Goal: Task Accomplishment & Management: Use online tool/utility

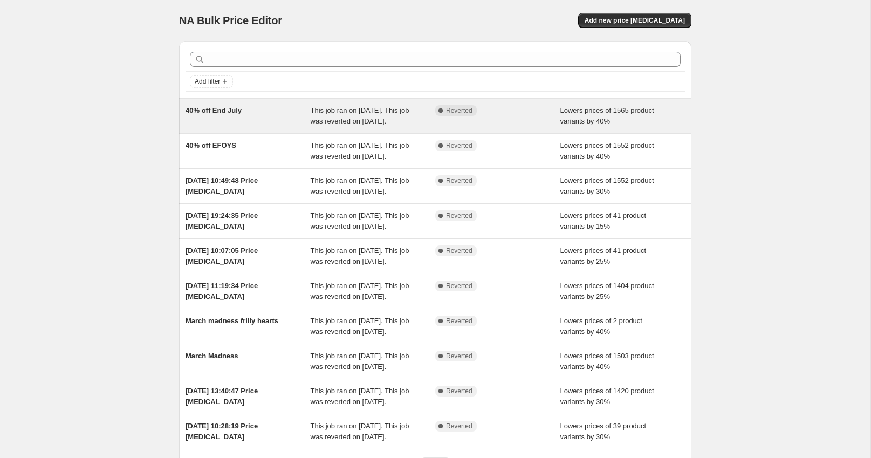
click at [559, 119] on div "Complete Reverted" at bounding box center [497, 116] width 125 height 22
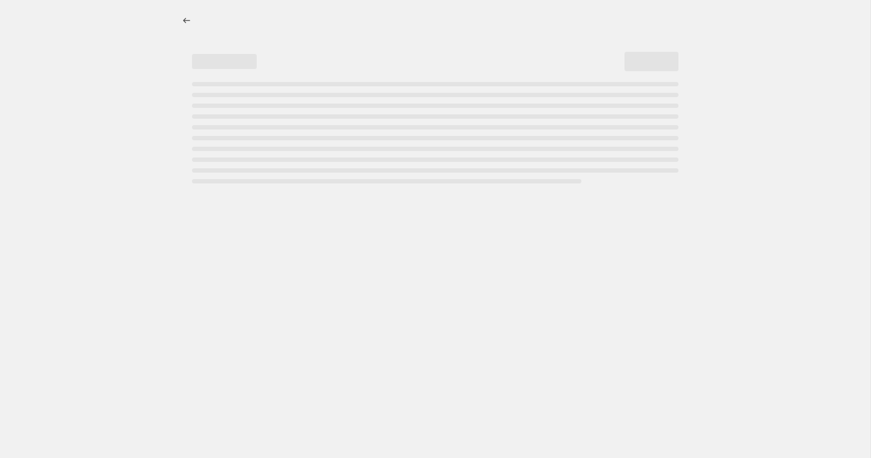
select select "percentage"
select select "collection"
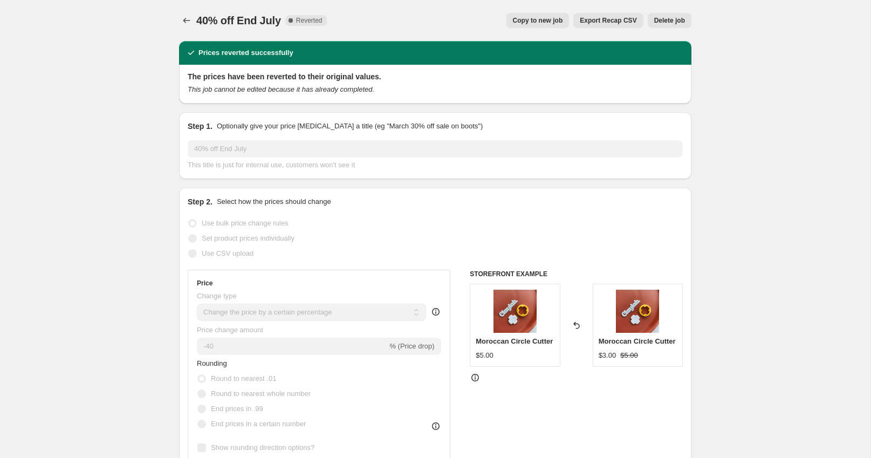
click at [531, 22] on span "Copy to new job" at bounding box center [538, 20] width 50 height 9
select select "percentage"
select select "collection"
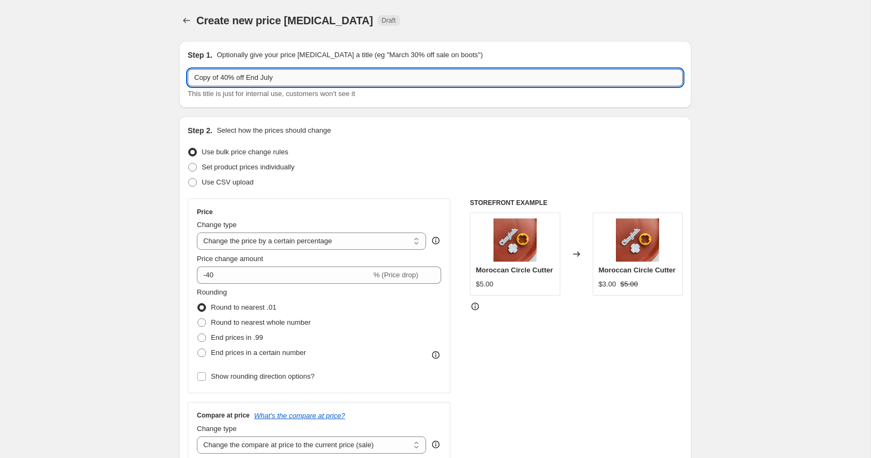
click at [316, 80] on input "Copy of 40% off End July" at bounding box center [435, 77] width 495 height 17
click at [219, 81] on input "Copy of 40% off End July" at bounding box center [435, 77] width 495 height 17
drag, startPoint x: 224, startPoint y: 78, endPoint x: 105, endPoint y: 73, distance: 119.3
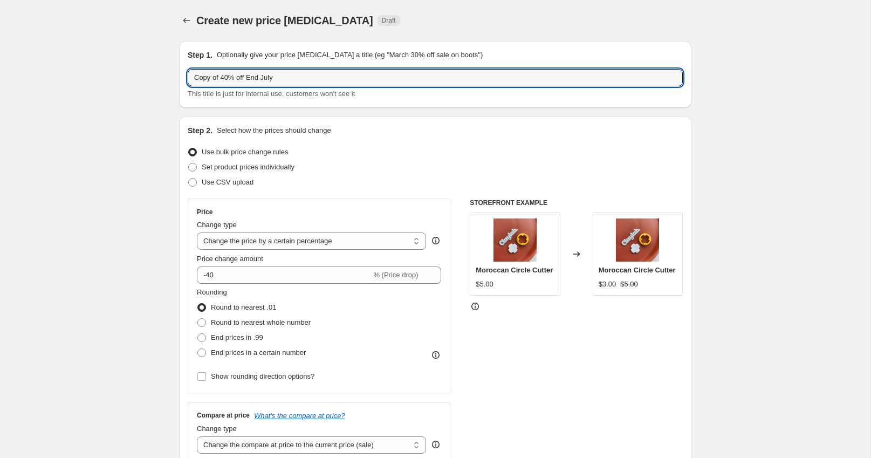
click at [242, 77] on input "40% off End July" at bounding box center [435, 77] width 495 height 17
type input "40% off End August"
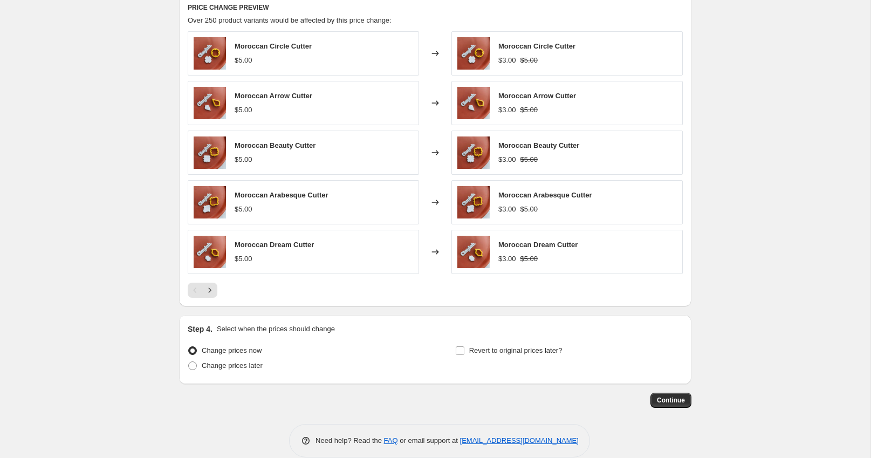
scroll to position [738, 0]
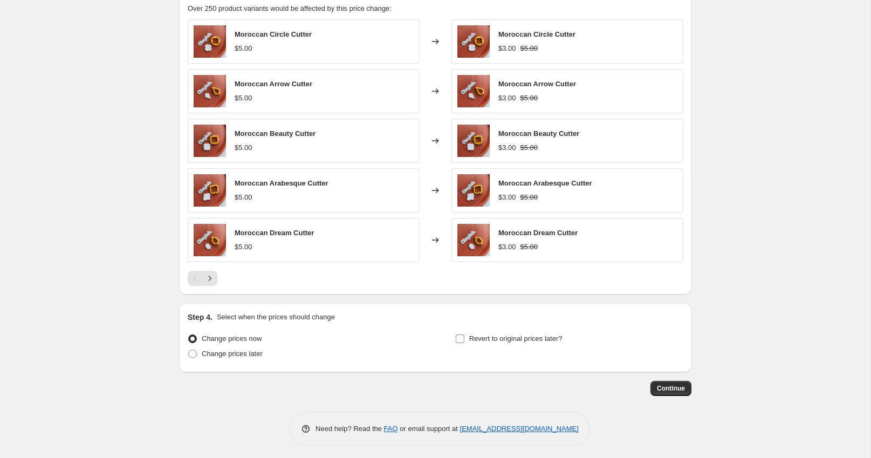
click at [463, 334] on input "Revert to original prices later?" at bounding box center [460, 338] width 9 height 9
checkbox input "true"
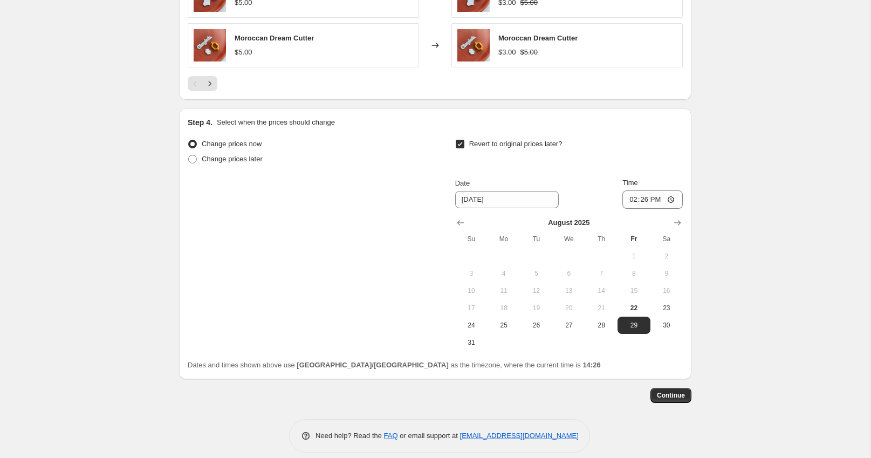
scroll to position [939, 0]
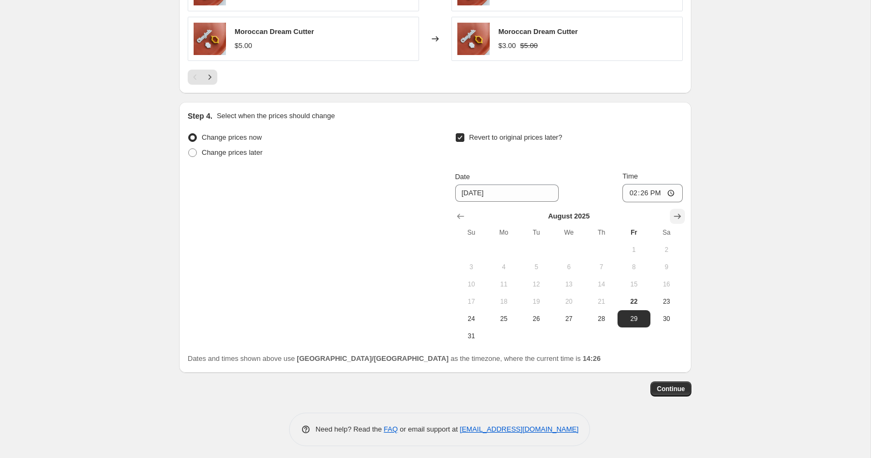
click at [680, 215] on icon "Show next month, September 2025" at bounding box center [677, 216] width 11 height 11
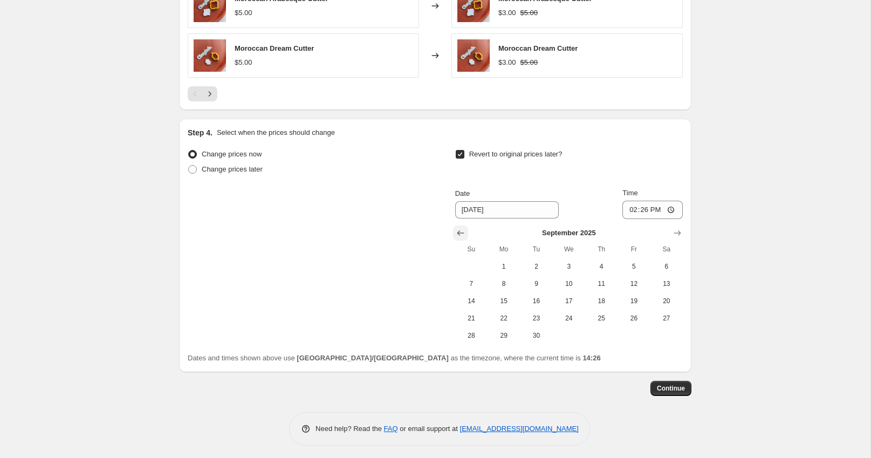
click at [460, 228] on icon "Show previous month, August 2025" at bounding box center [460, 233] width 11 height 11
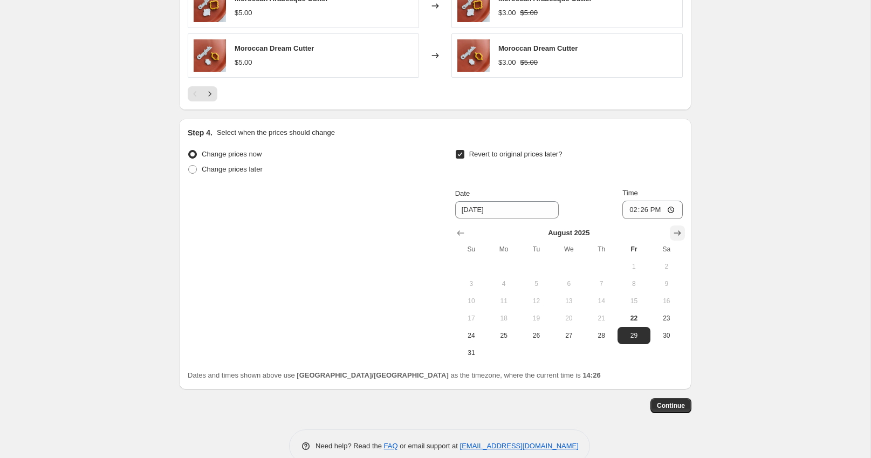
click at [680, 232] on icon "Show next month, September 2025" at bounding box center [677, 233] width 11 height 11
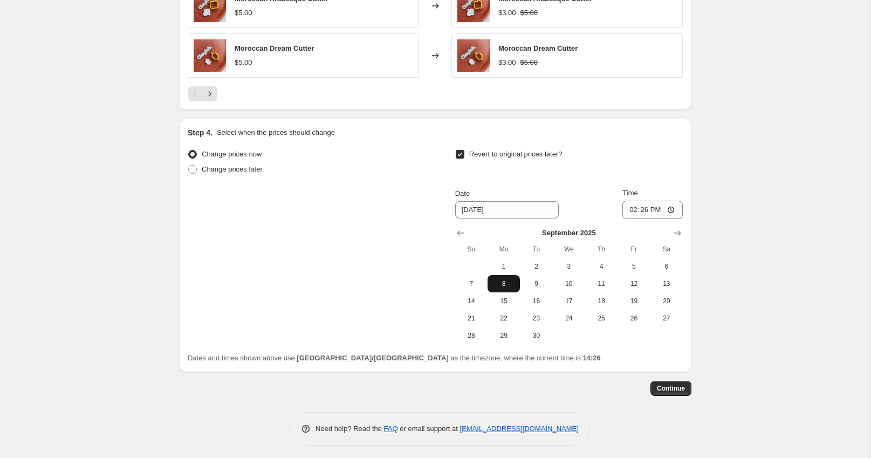
click at [501, 280] on span "8" at bounding box center [504, 283] width 24 height 9
click at [458, 228] on icon "Show previous month, August 2025" at bounding box center [460, 233] width 11 height 11
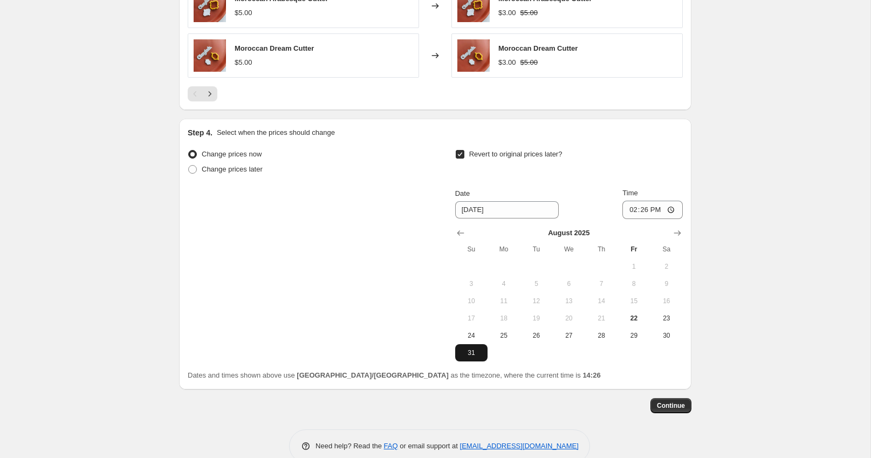
click at [474, 353] on span "31" at bounding box center [472, 352] width 24 height 9
click at [675, 228] on icon "Show next month, September 2025" at bounding box center [677, 233] width 11 height 11
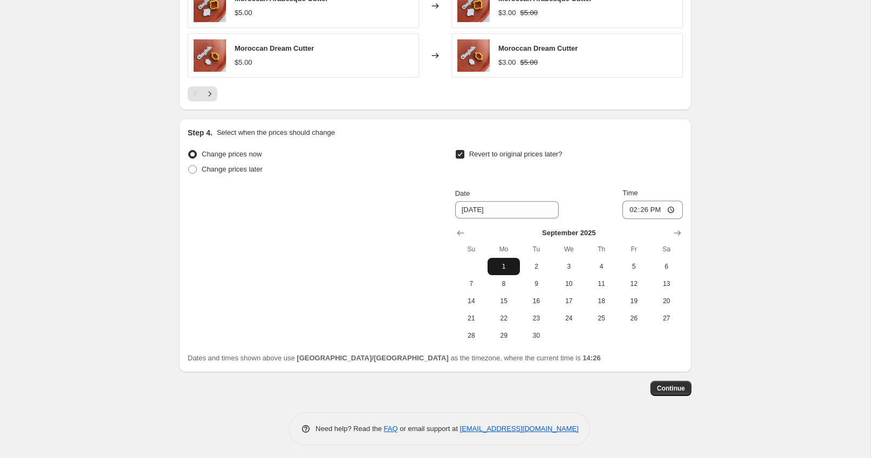
click at [508, 262] on span "1" at bounding box center [504, 266] width 24 height 9
type input "[DATE]"
click at [463, 230] on icon "Show previous month, August 2025" at bounding box center [460, 233] width 11 height 11
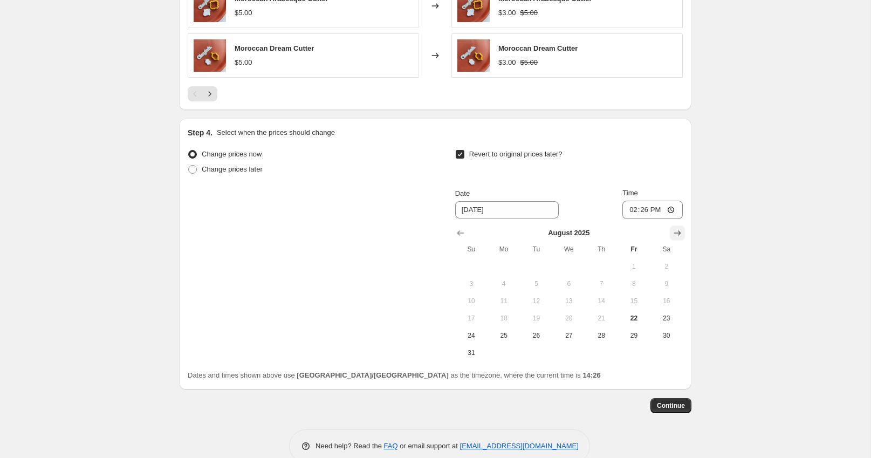
click at [678, 231] on icon "Show next month, September 2025" at bounding box center [677, 232] width 7 height 5
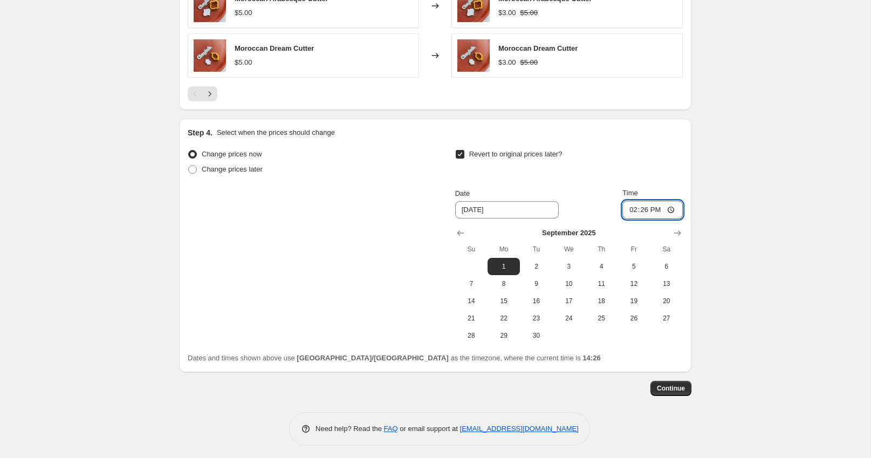
click at [625, 207] on input "14:26" at bounding box center [652, 210] width 60 height 18
type input "10:00"
click at [678, 385] on span "Continue" at bounding box center [671, 388] width 28 height 9
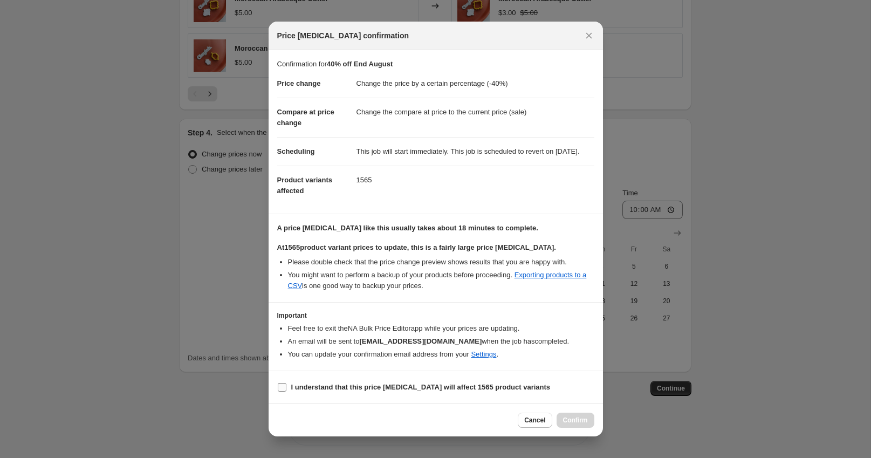
click at [407, 386] on label "I understand that this price [MEDICAL_DATA] will affect 1565 product variants" at bounding box center [413, 387] width 273 height 15
click at [286, 386] on input "I understand that this price [MEDICAL_DATA] will affect 1565 product variants" at bounding box center [282, 387] width 9 height 9
checkbox input "true"
click at [578, 424] on span "Confirm" at bounding box center [575, 420] width 25 height 9
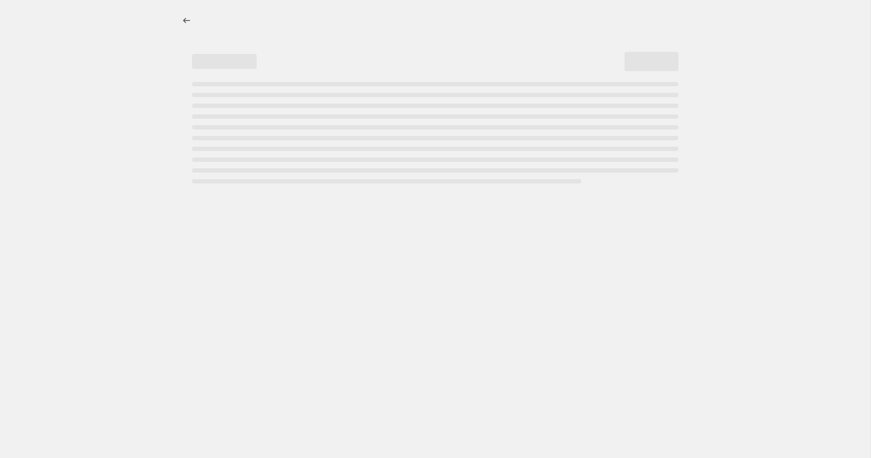
select select "percentage"
select select "collection"
